Goal: Communication & Community: Participate in discussion

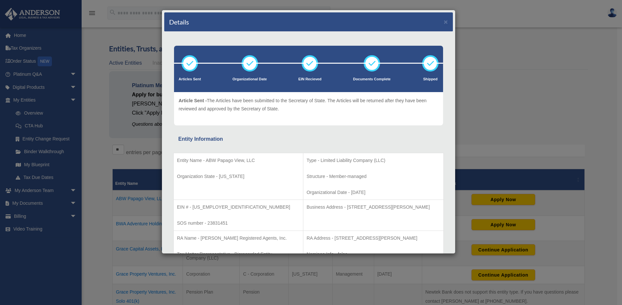
scroll to position [59, 0]
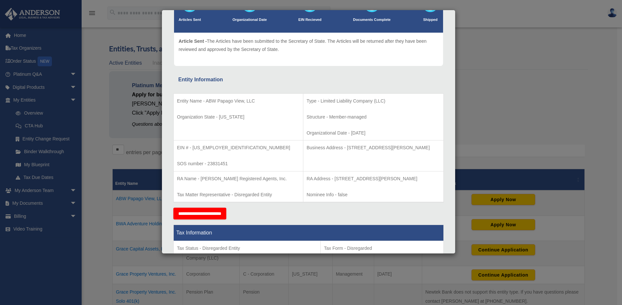
click at [110, 81] on div "Details × Articles Sent Organizational Date" at bounding box center [311, 152] width 622 height 305
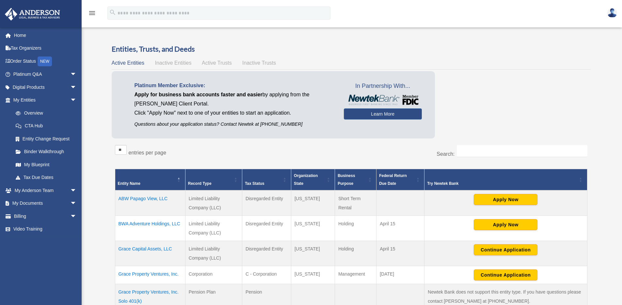
click at [148, 199] on td "ABW Papago View, LLC" at bounding box center [150, 202] width 70 height 25
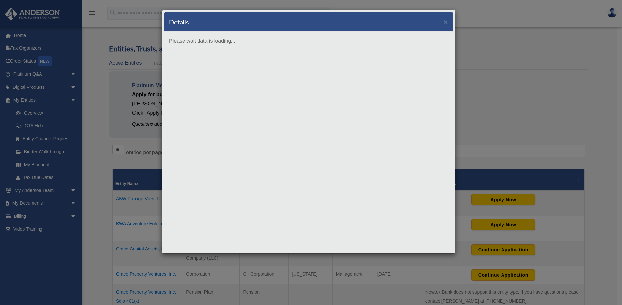
scroll to position [0, 0]
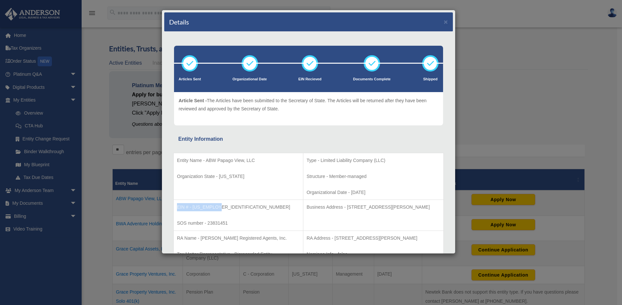
drag, startPoint x: 220, startPoint y: 206, endPoint x: 174, endPoint y: 207, distance: 46.7
click at [174, 207] on td "EIN # - [US_EMPLOYER_IDENTIFICATION_NUMBER] SOS number - 23831451" at bounding box center [239, 215] width 130 height 31
copy p "EIN # - [US_EMPLOYER_IDENTIFICATION_NUMBER]"
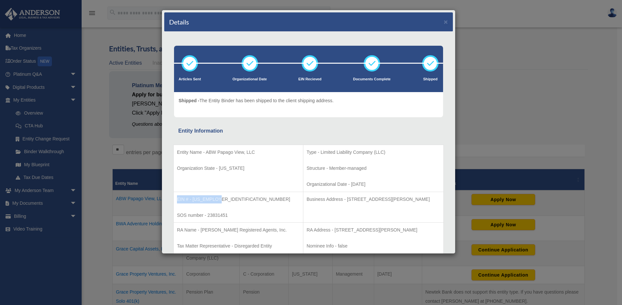
click at [202, 200] on p "EIN # - [US_EMPLOYER_IDENTIFICATION_NUMBER]" at bounding box center [238, 199] width 123 height 8
drag, startPoint x: 193, startPoint y: 200, endPoint x: 224, endPoint y: 195, distance: 31.7
click at [224, 195] on p "EIN # - [US_EMPLOYER_IDENTIFICATION_NUMBER]" at bounding box center [238, 199] width 123 height 8
copy p "[US_EMPLOYER_IDENTIFICATION_NUMBER]"
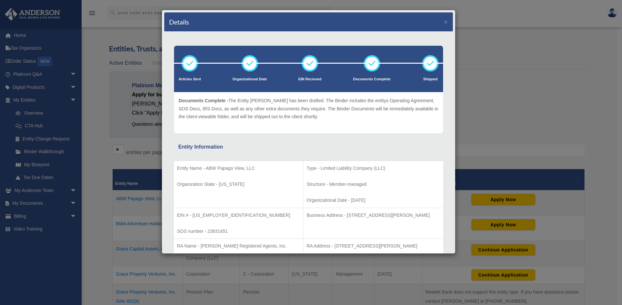
click at [54, 96] on div "Details × Articles Sent Organizational Date" at bounding box center [311, 152] width 622 height 305
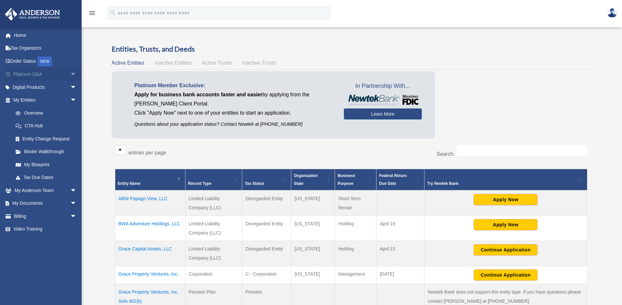
click at [70, 74] on span "arrow_drop_down" at bounding box center [76, 74] width 13 height 13
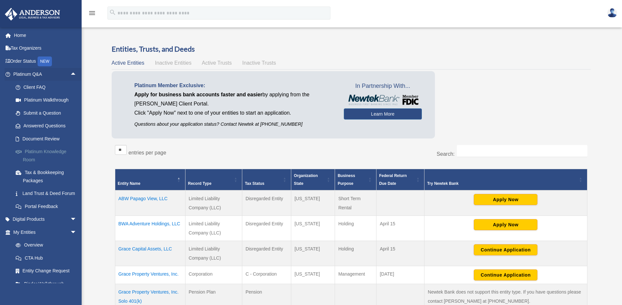
click at [39, 152] on link "Platinum Knowledge Room" at bounding box center [47, 155] width 77 height 21
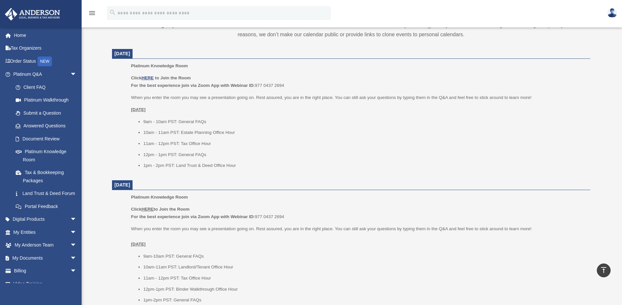
scroll to position [240, 0]
click at [39, 113] on link "Submit a Question" at bounding box center [47, 112] width 77 height 13
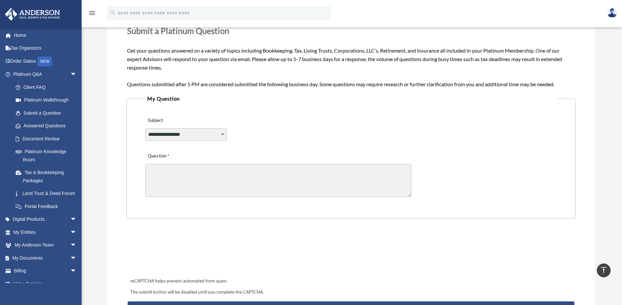
scroll to position [82, 0]
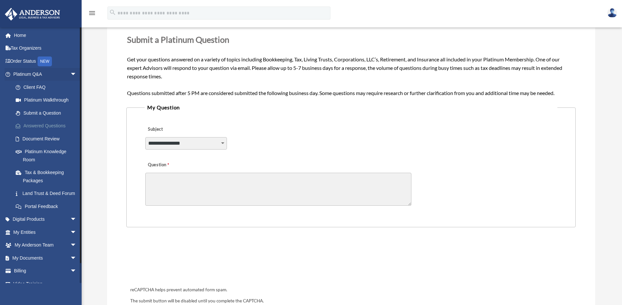
click at [43, 124] on link "Answered Questions" at bounding box center [47, 125] width 77 height 13
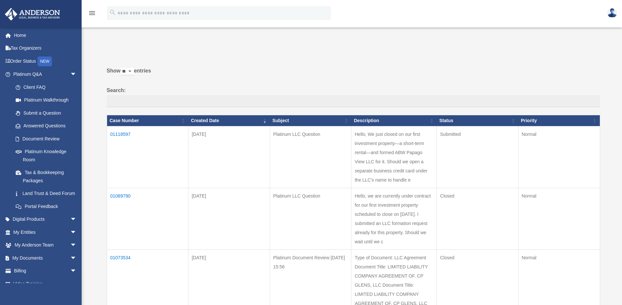
click at [118, 134] on td "01118597" at bounding box center [148, 157] width 82 height 62
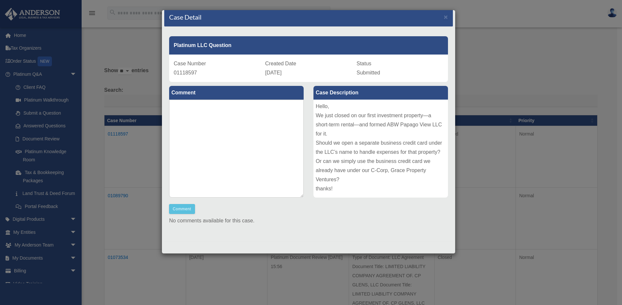
scroll to position [6, 0]
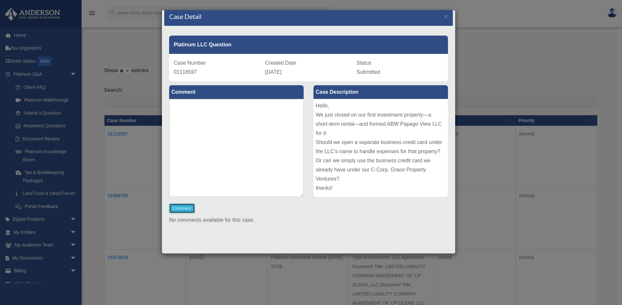
click at [181, 208] on button "Comment" at bounding box center [182, 208] width 26 height 10
click at [218, 129] on td "Sep 21, 2025" at bounding box center [227, 157] width 82 height 62
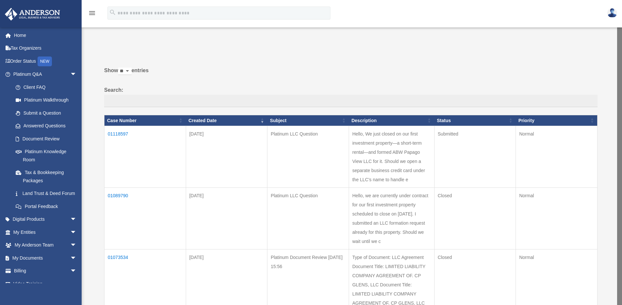
click at [118, 133] on td "01118597" at bounding box center [145, 157] width 82 height 62
click at [124, 134] on td "01118597" at bounding box center [148, 157] width 82 height 62
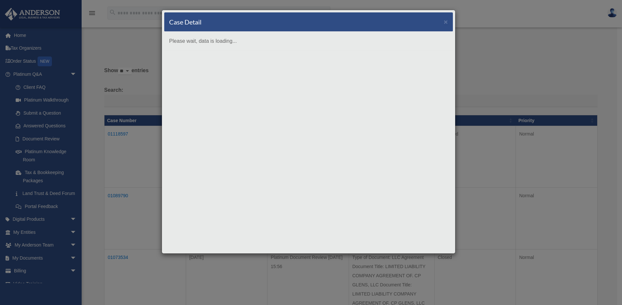
scroll to position [0, 0]
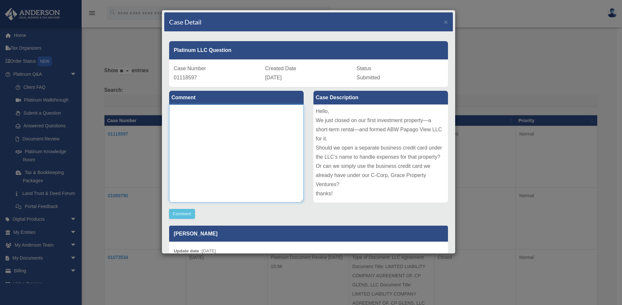
click at [214, 141] on textarea at bounding box center [236, 153] width 134 height 98
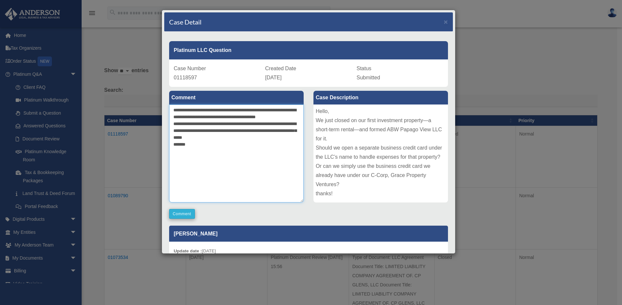
type textarea "**********"
click at [181, 215] on button "Comment" at bounding box center [182, 214] width 26 height 10
